Goal: Information Seeking & Learning: Learn about a topic

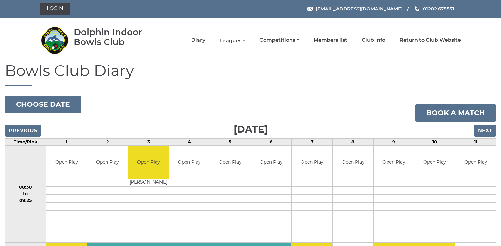
click at [234, 41] on link "Leagues" at bounding box center [232, 40] width 26 height 7
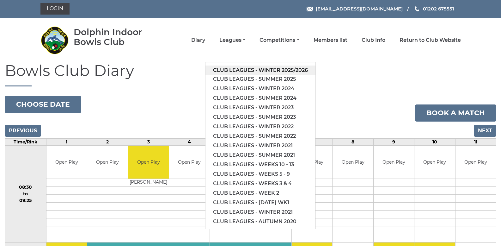
click at [245, 70] on link "Club leagues - Winter 2025/2026" at bounding box center [260, 69] width 110 height 9
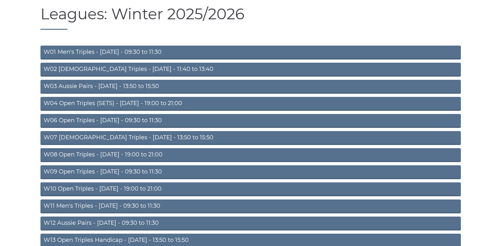
scroll to position [63, 0]
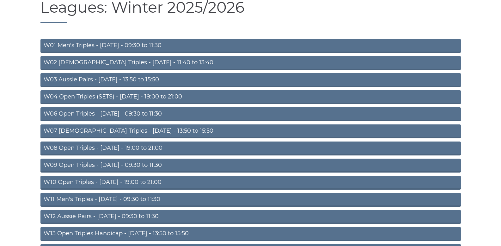
click at [149, 197] on link "W11 Men's Triples - [DATE] - 09:30 to 11:30" at bounding box center [250, 199] width 420 height 14
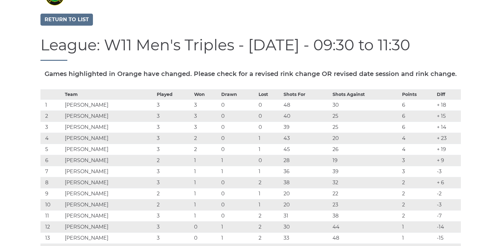
scroll to position [45, 0]
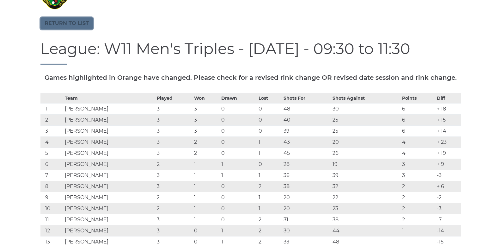
click at [76, 24] on link "Return to list" at bounding box center [66, 23] width 52 height 12
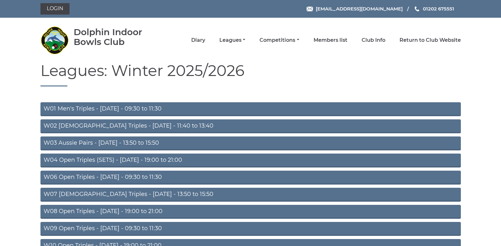
drag, startPoint x: 157, startPoint y: 178, endPoint x: 136, endPoint y: 174, distance: 20.9
click at [136, 174] on link "W06 Open Triples - [DATE] - 09:30 to 11:30" at bounding box center [250, 177] width 420 height 14
